Goal: Navigation & Orientation: Go to known website

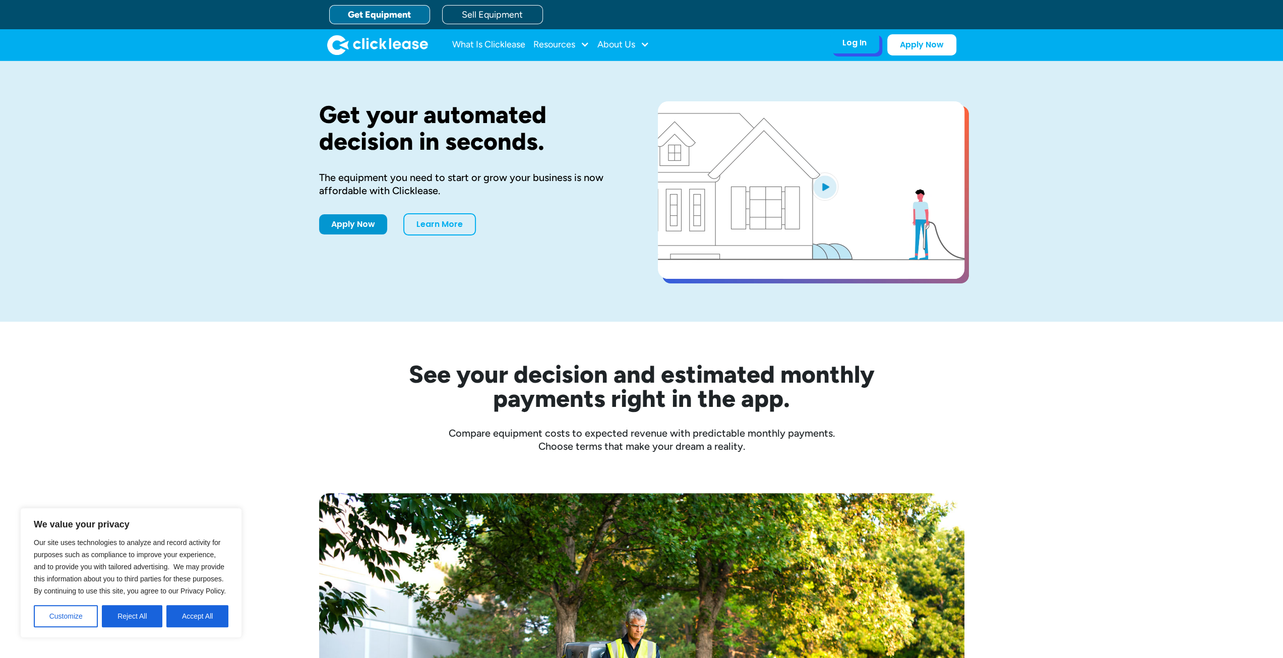
click at [859, 42] on div "Log In" at bounding box center [854, 43] width 24 height 10
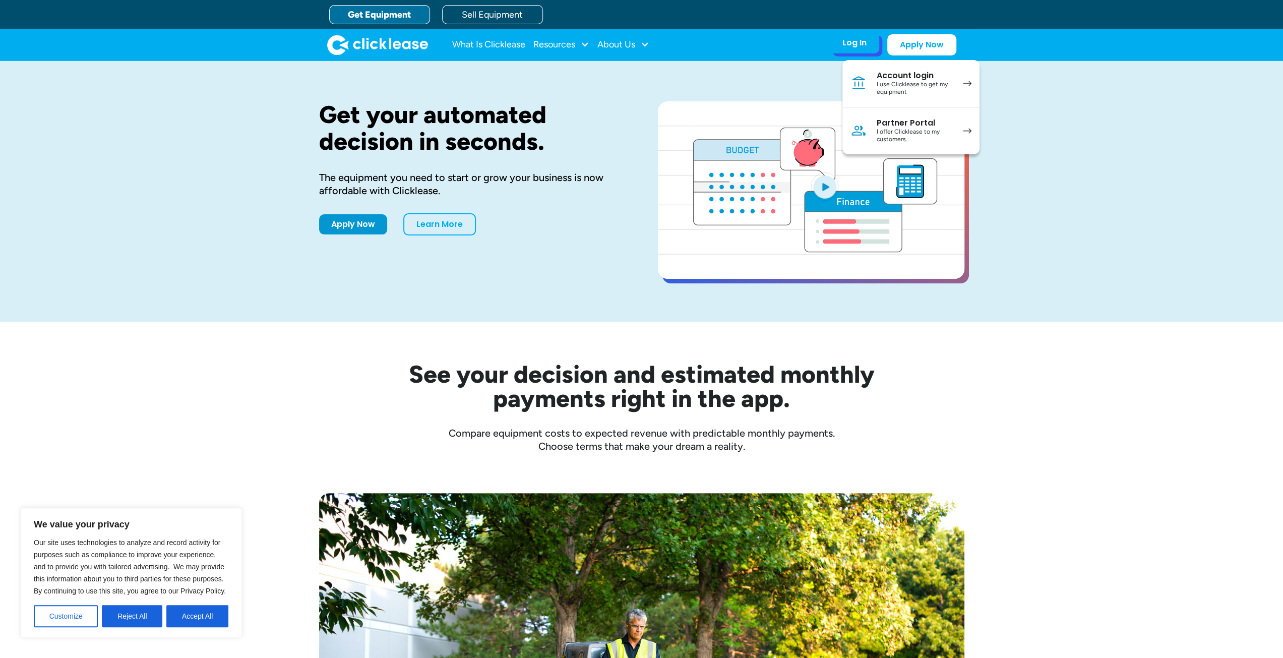
click at [911, 81] on div "I use Clicklease to get my equipment" at bounding box center [915, 89] width 76 height 16
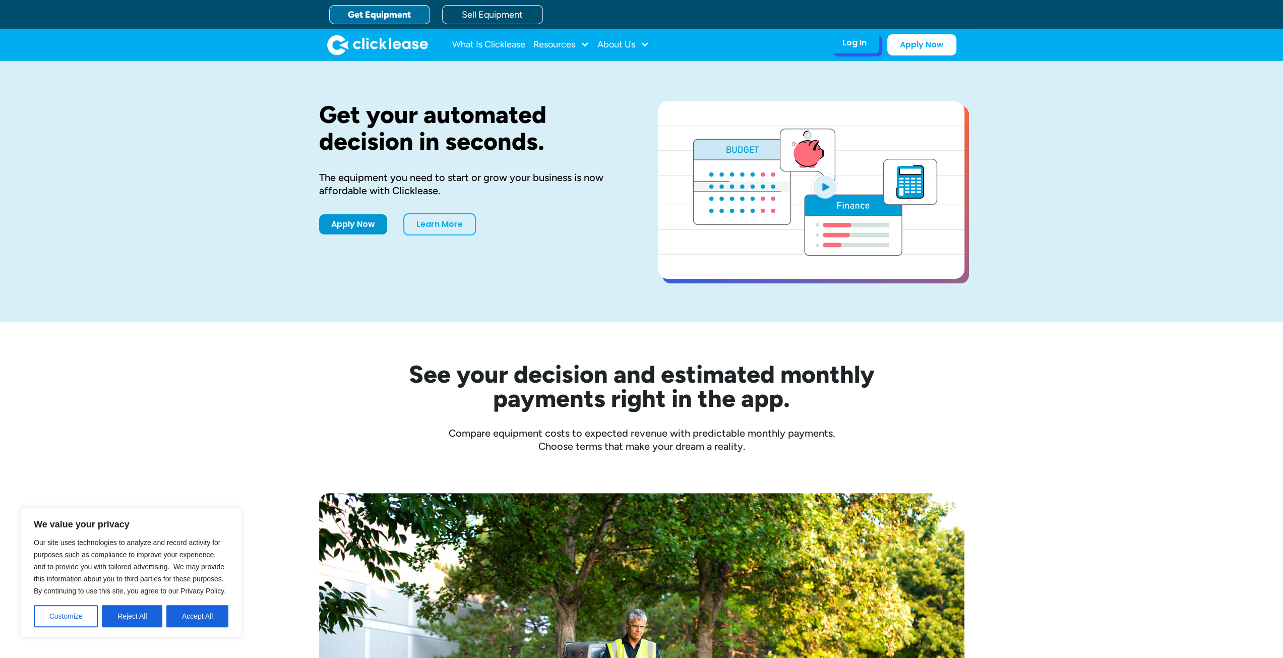
click at [847, 46] on div "Log In" at bounding box center [854, 43] width 24 height 10
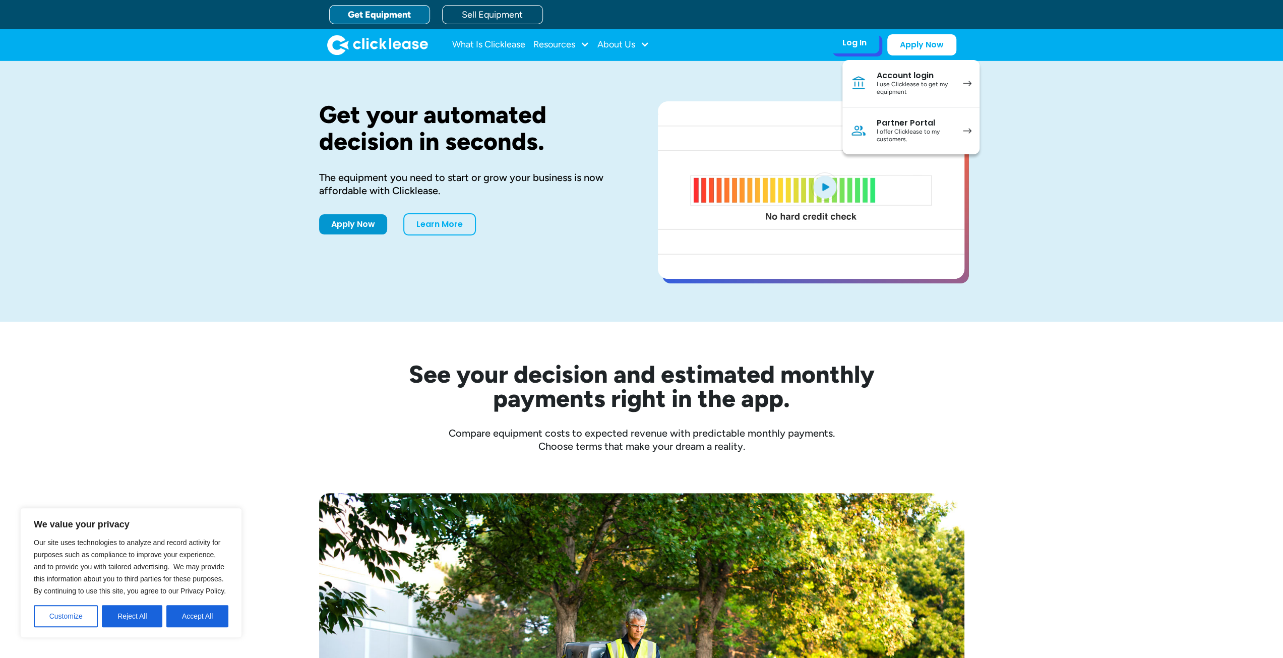
click at [892, 122] on div "Partner Portal" at bounding box center [915, 123] width 76 height 10
